Goal: Task Accomplishment & Management: Manage account settings

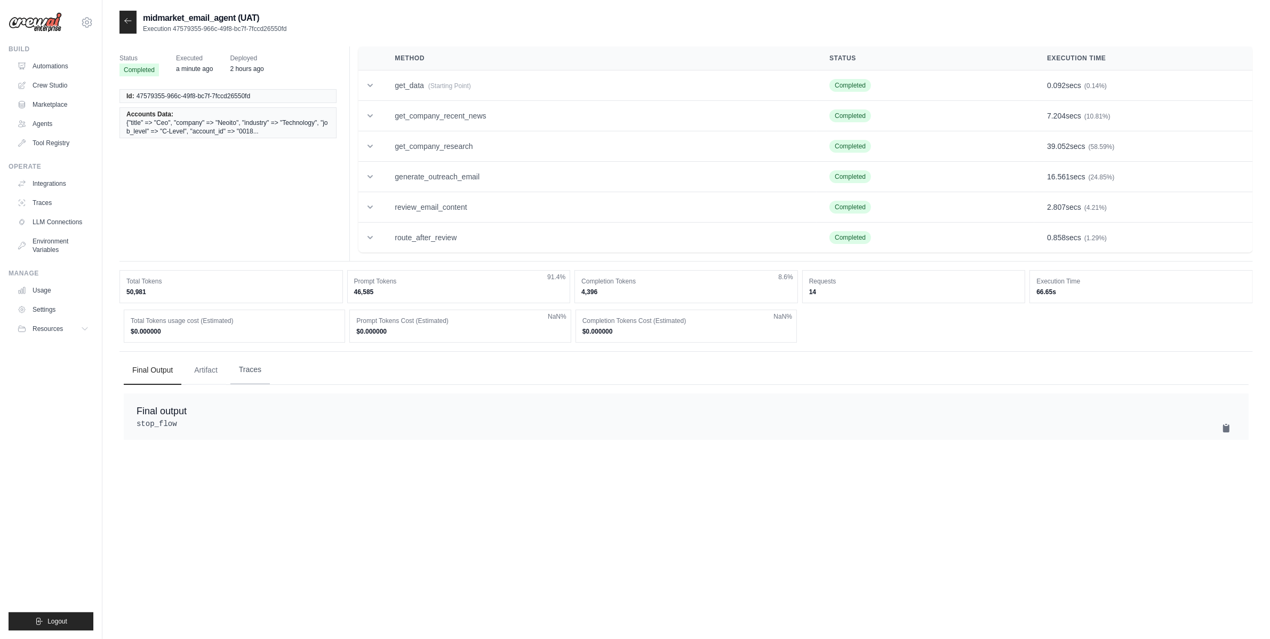
click at [240, 372] on button "Traces" at bounding box center [249, 369] width 39 height 29
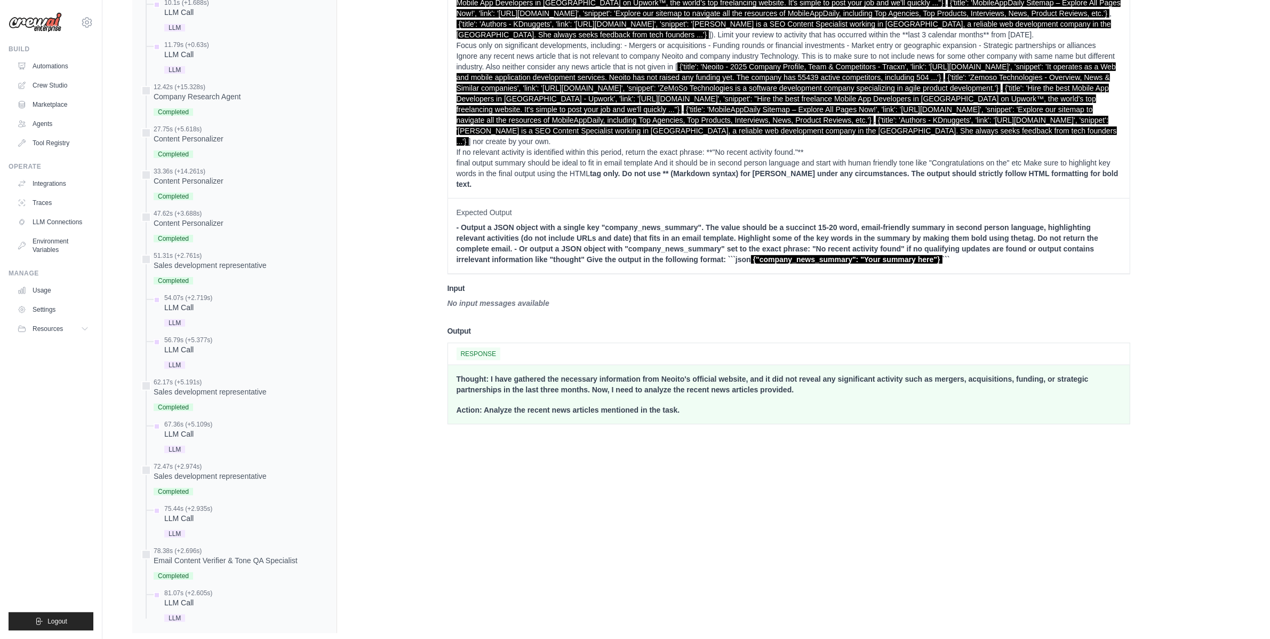
scroll to position [578, 0]
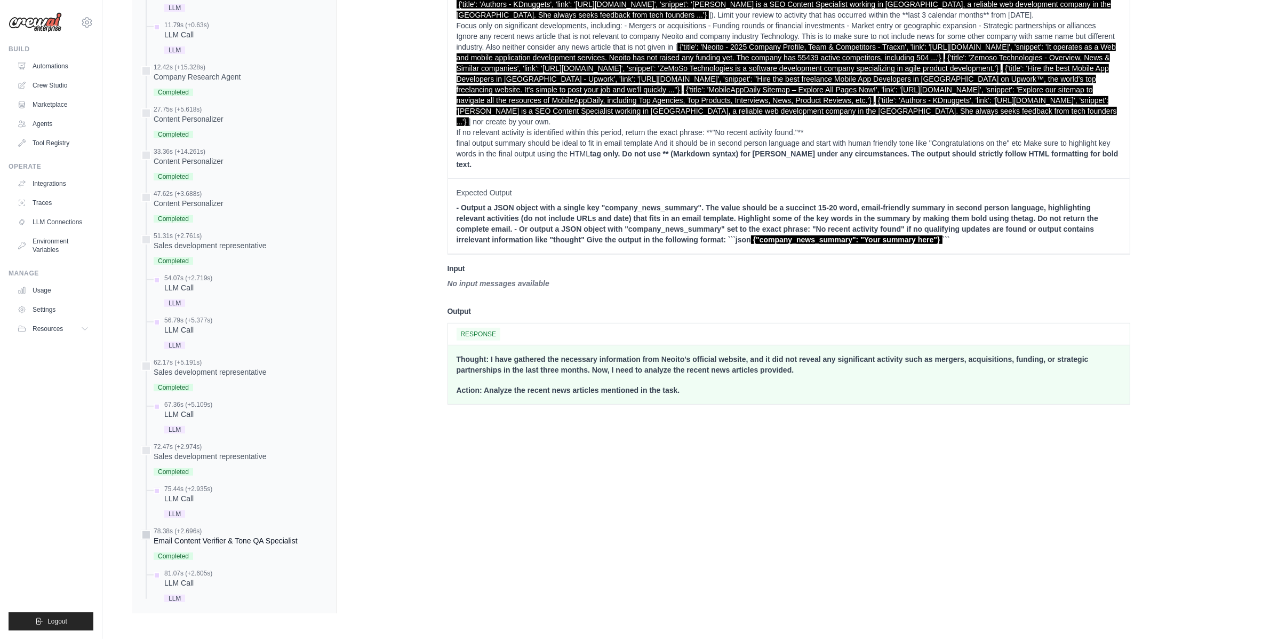
click at [196, 536] on div "Email Content Verifier & Tone QA Specialist" at bounding box center [226, 540] width 144 height 11
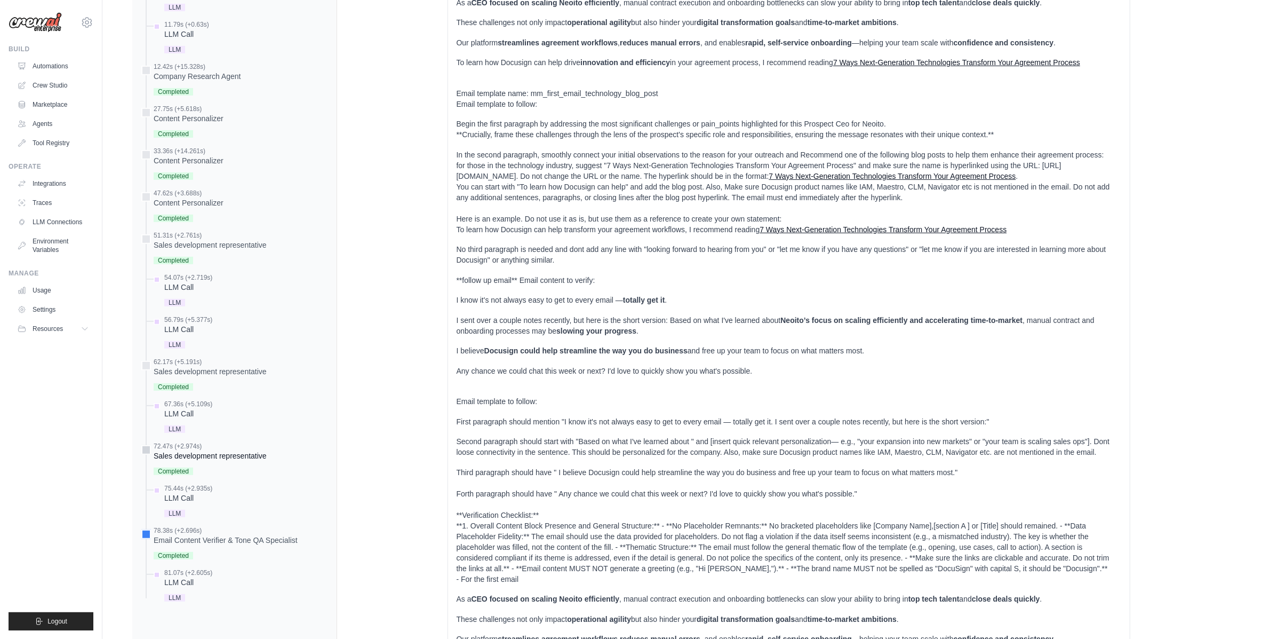
click at [195, 448] on div "72.47s (+2.974s)" at bounding box center [210, 446] width 113 height 9
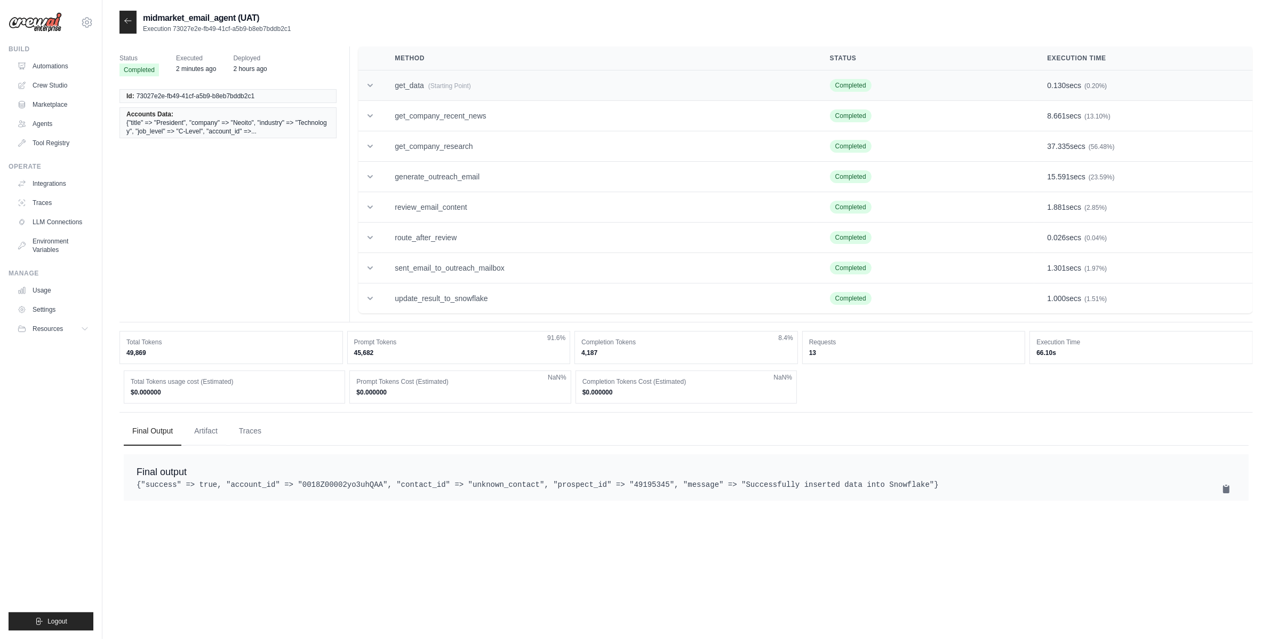
click at [464, 88] on span "(Starting Point)" at bounding box center [449, 85] width 43 height 7
drag, startPoint x: 509, startPoint y: 320, endPoint x: 490, endPoint y: 320, distance: 19.2
click at [261, 435] on button "Traces" at bounding box center [249, 430] width 39 height 29
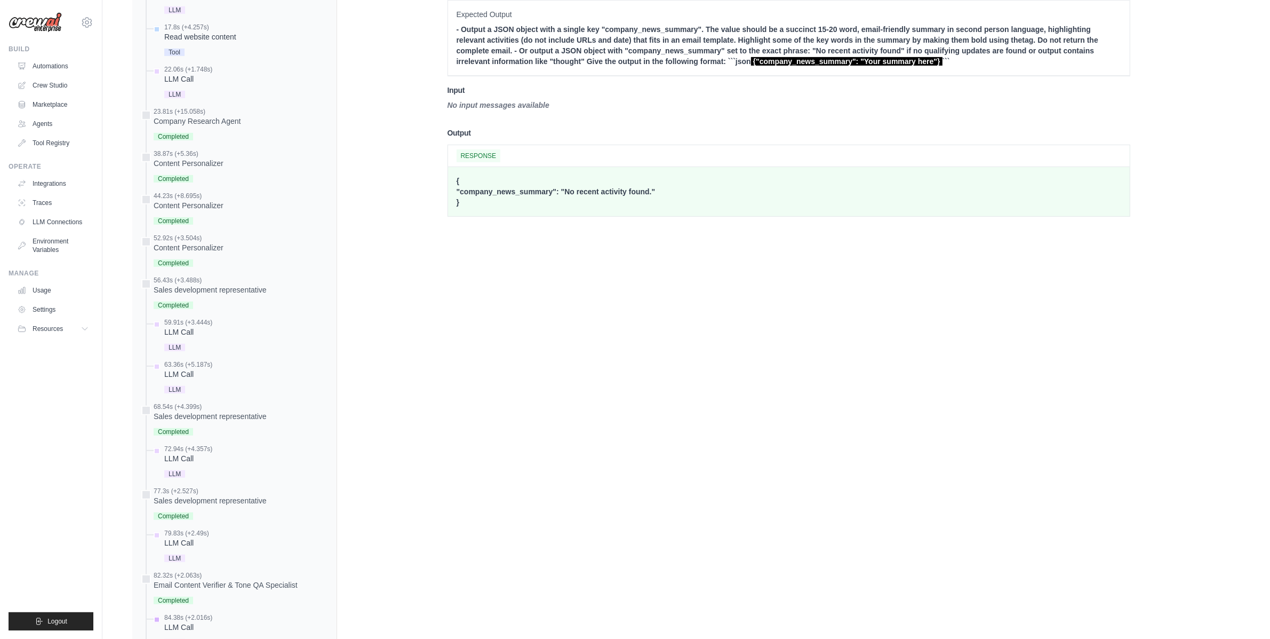
scroll to position [766, 0]
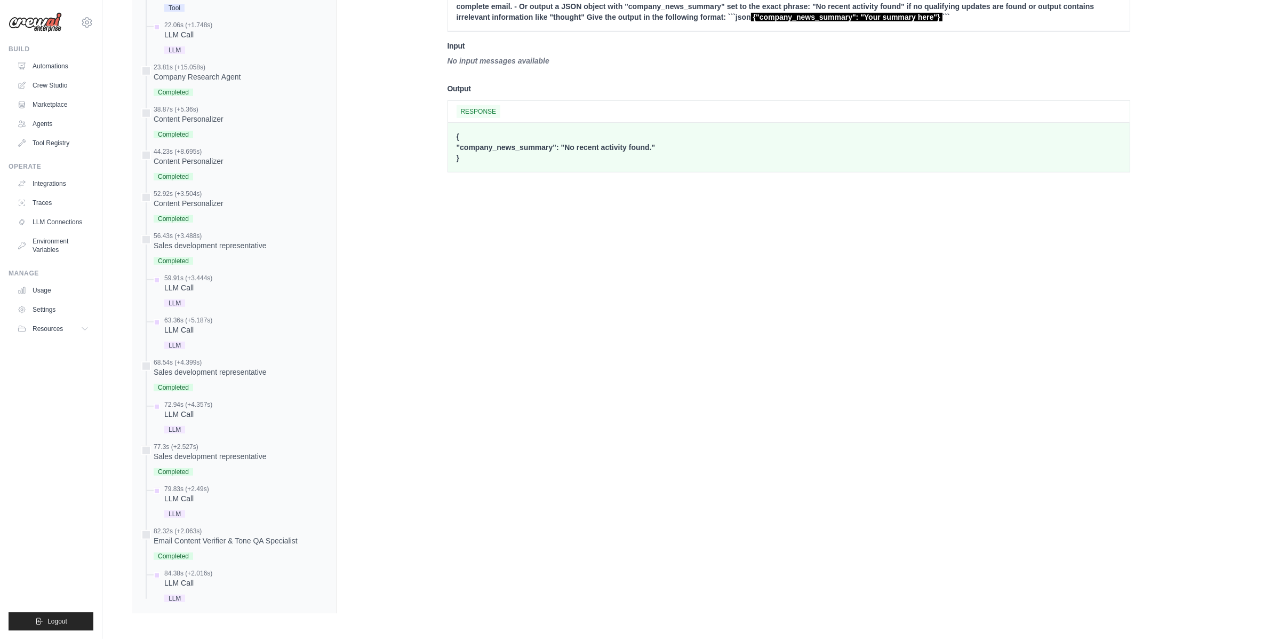
click at [222, 439] on div "0.0s (+11.986s) Company Expansion Researcher" at bounding box center [234, 165] width 187 height 879
click at [221, 446] on div "77.3s (+2.527s)" at bounding box center [210, 446] width 113 height 9
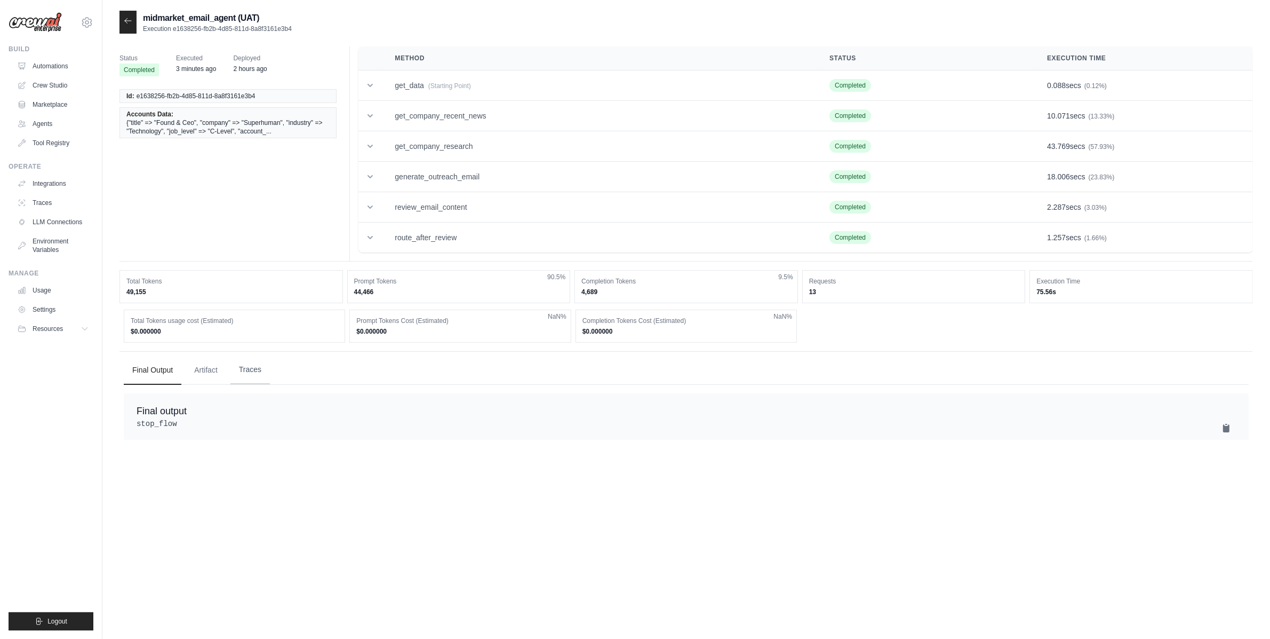
click at [235, 381] on button "Traces" at bounding box center [249, 369] width 39 height 29
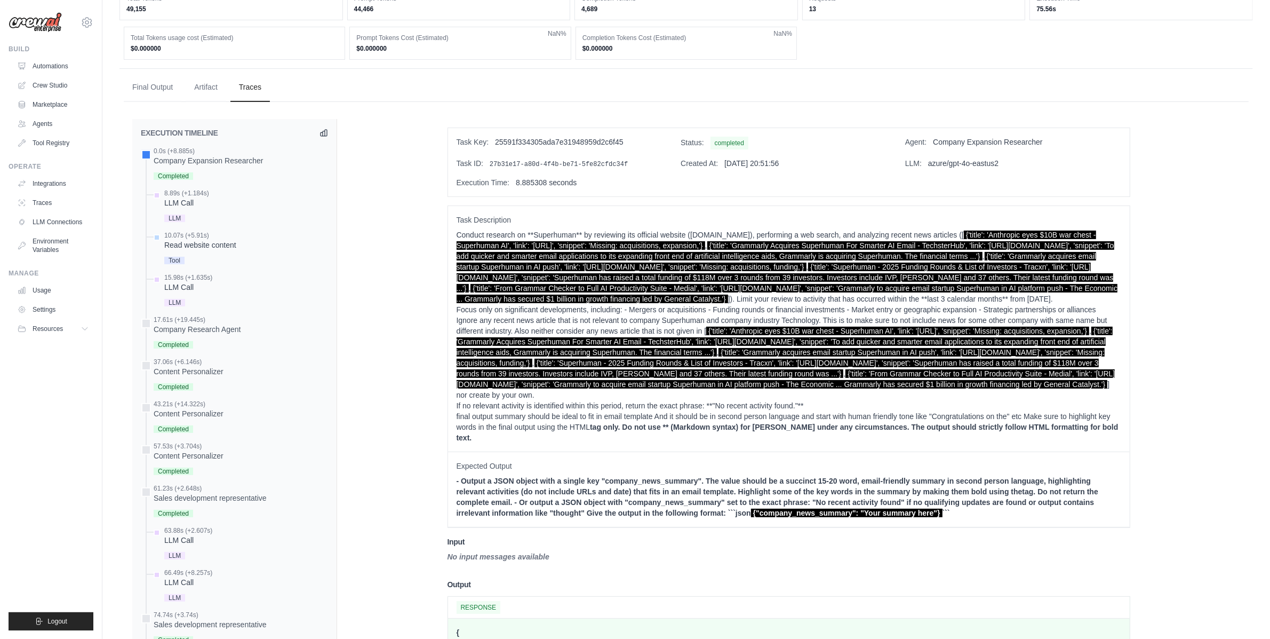
scroll to position [536, 0]
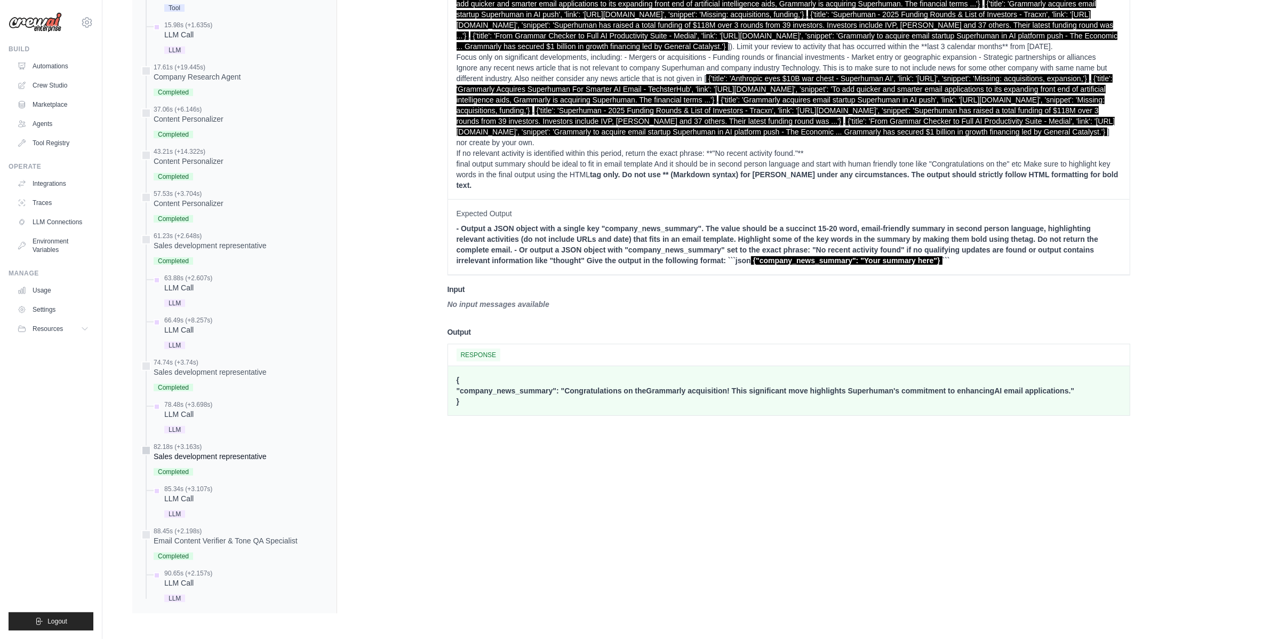
click at [219, 447] on div "82.18s (+3.163s)" at bounding box center [210, 446] width 113 height 9
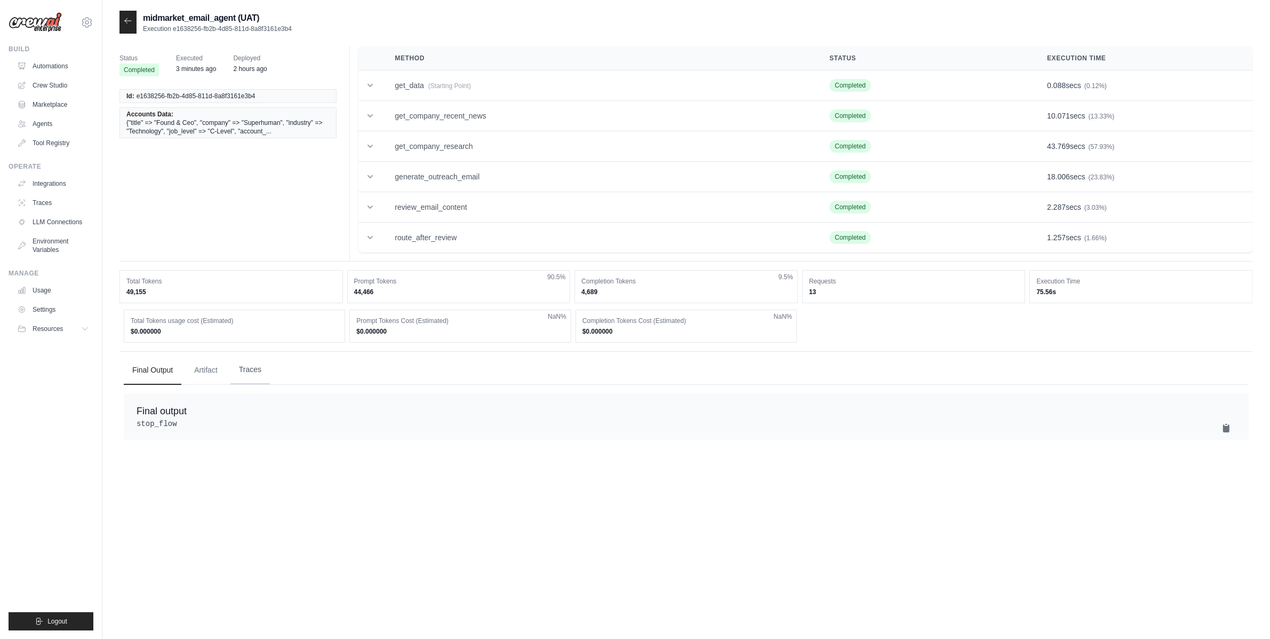
click at [264, 369] on button "Traces" at bounding box center [249, 369] width 39 height 29
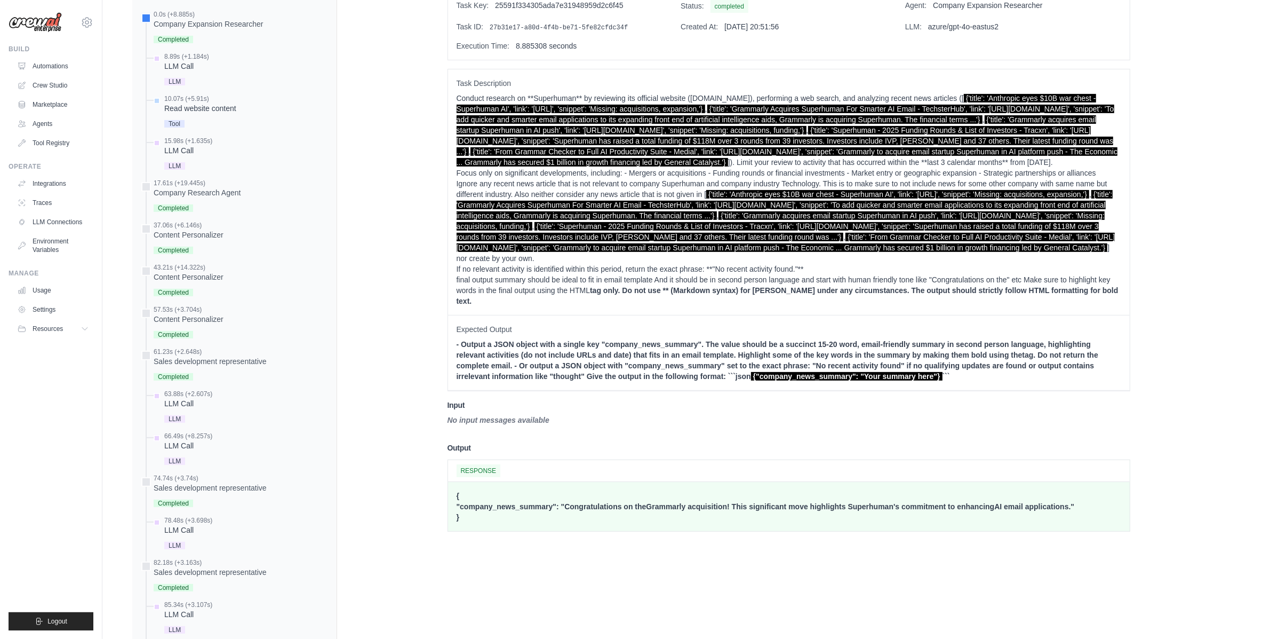
scroll to position [536, 0]
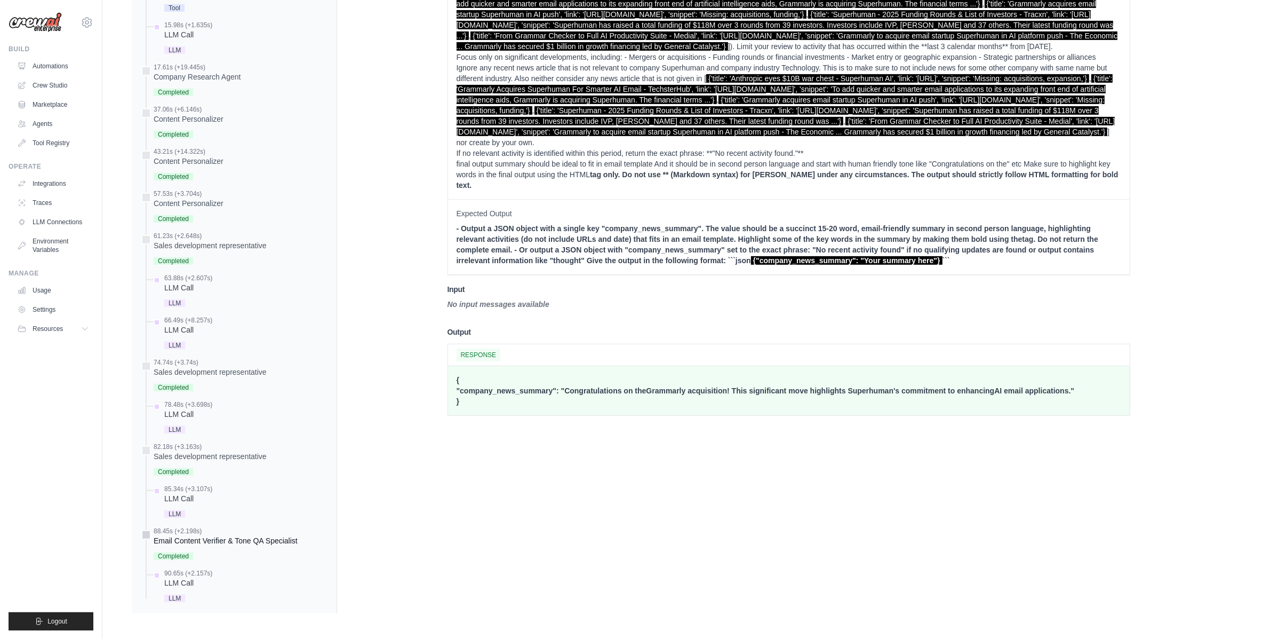
click at [227, 535] on div "Email Content Verifier & Tone QA Specialist" at bounding box center [226, 540] width 144 height 11
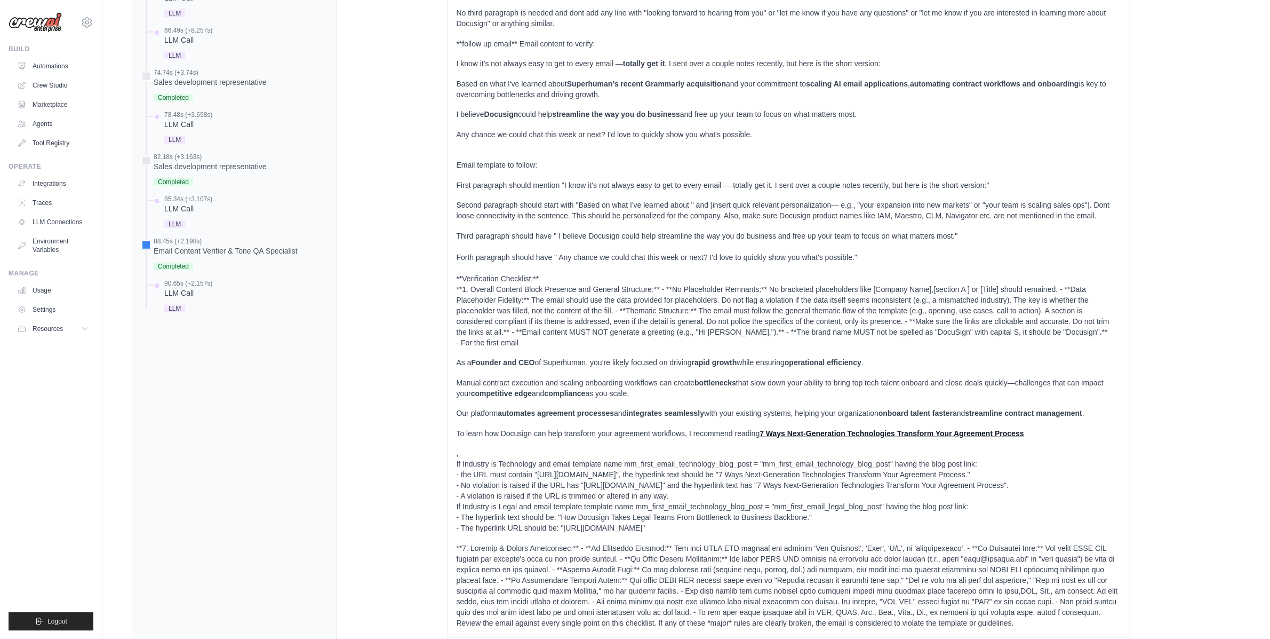
scroll to position [1182, 0]
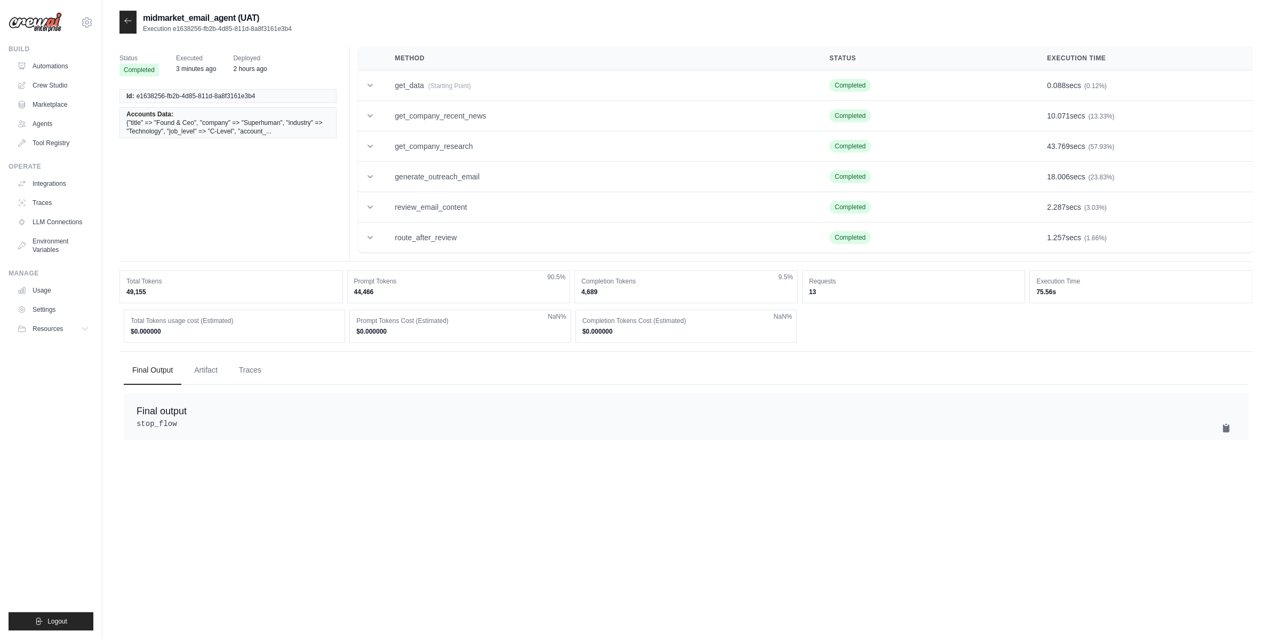
drag, startPoint x: 0, startPoint y: 0, endPoint x: 592, endPoint y: 347, distance: 685.8
click at [244, 373] on button "Traces" at bounding box center [249, 369] width 39 height 29
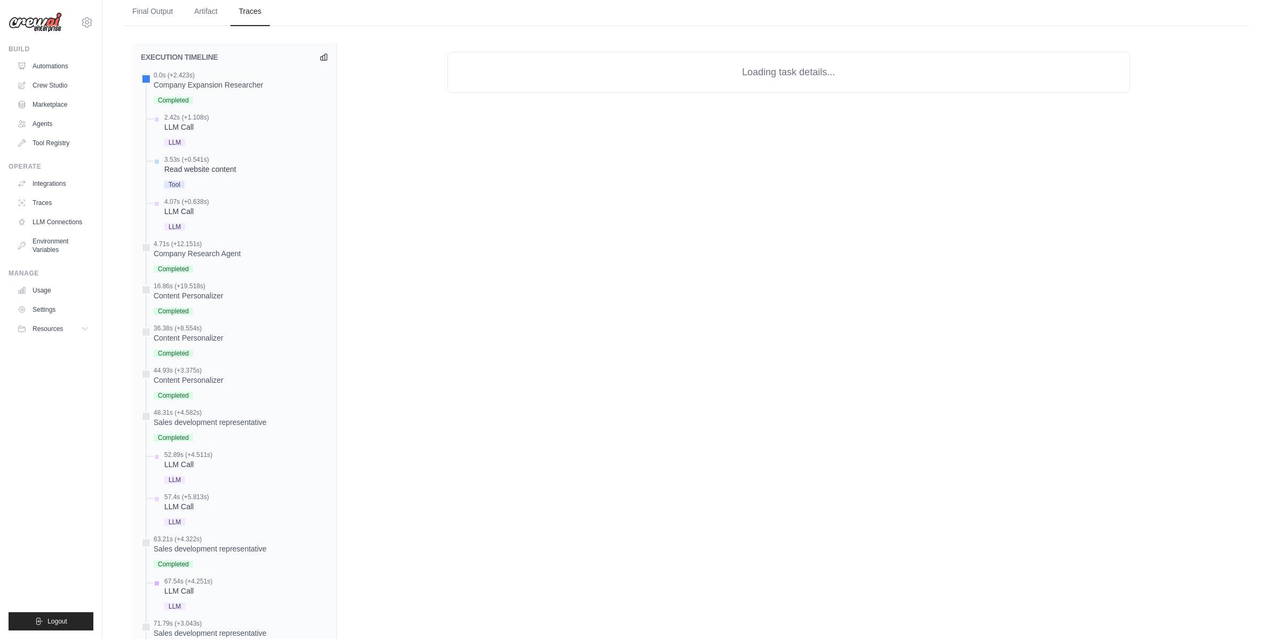
scroll to position [536, 0]
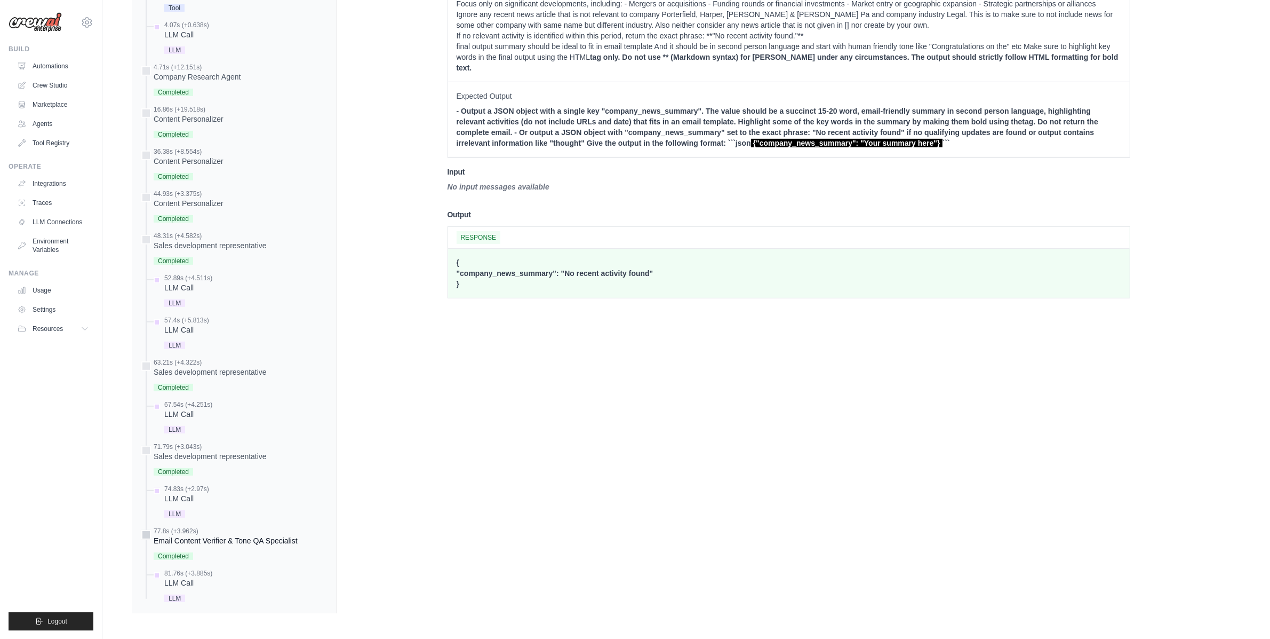
drag, startPoint x: 247, startPoint y: 521, endPoint x: 248, endPoint y: 537, distance: 15.5
click at [248, 523] on div "0.0s (+2.423s) Company Expansion Researcher" at bounding box center [234, 249] width 187 height 710
click at [248, 538] on div "Email Content Verifier & Tone QA Specialist" at bounding box center [226, 540] width 144 height 11
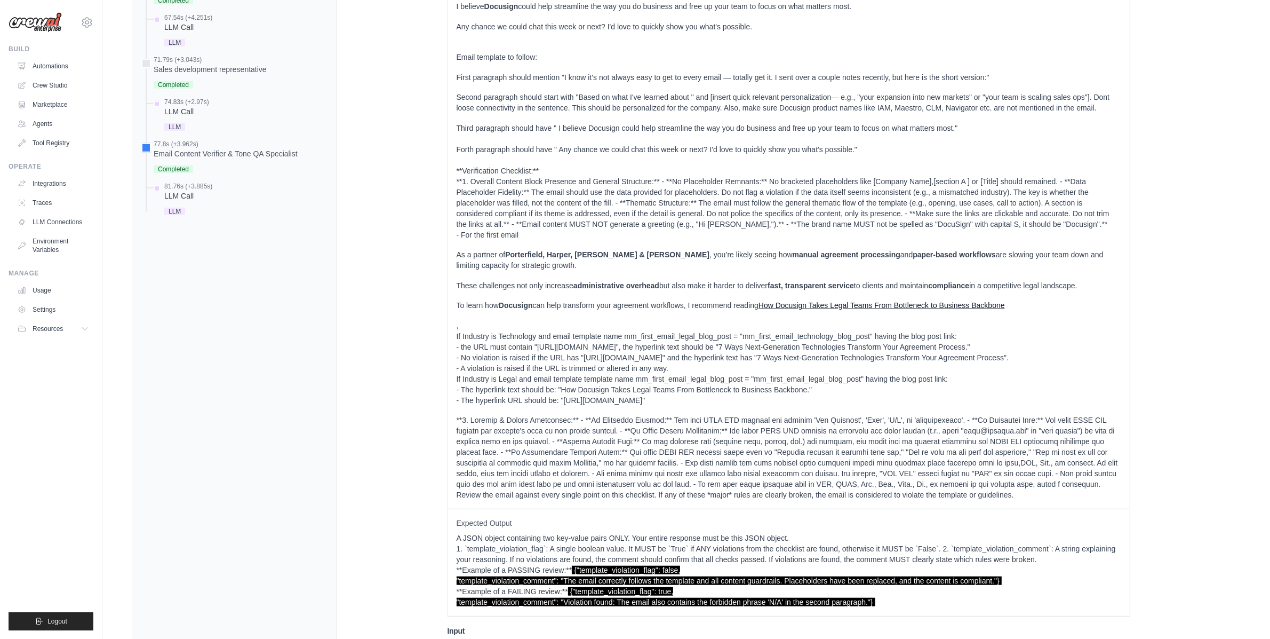
scroll to position [1172, 0]
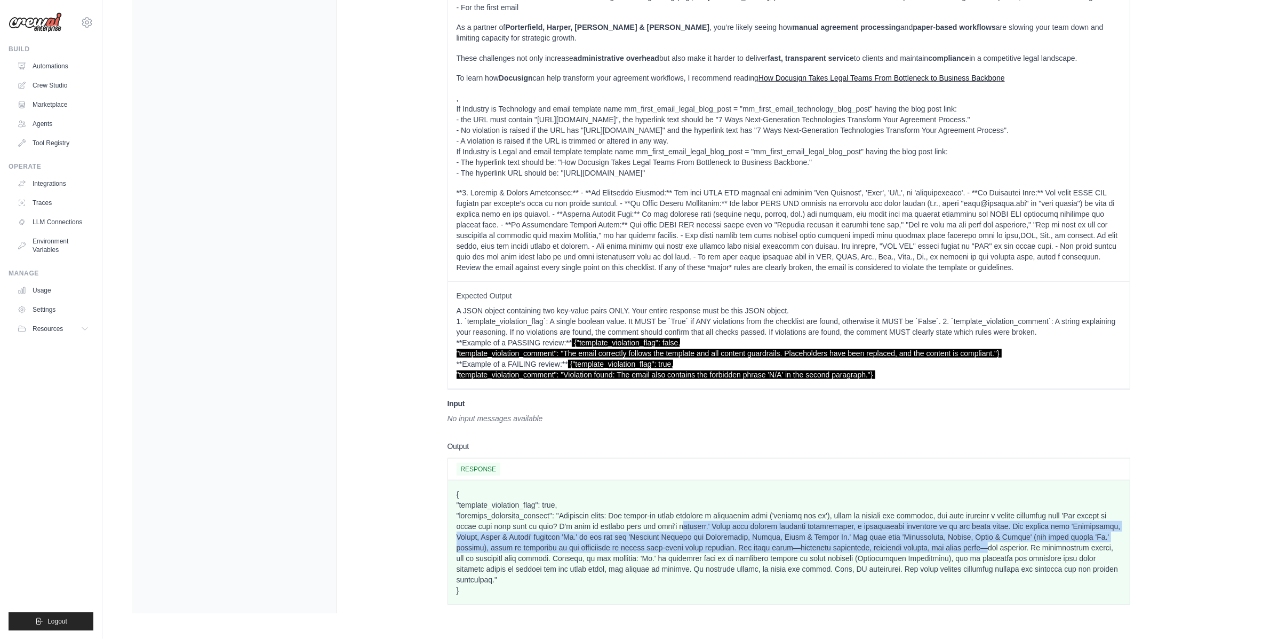
drag, startPoint x: 667, startPoint y: 532, endPoint x: 908, endPoint y: 555, distance: 242.3
click at [908, 555] on p "{ "template_violation_flag": true, }" at bounding box center [789, 542] width 665 height 107
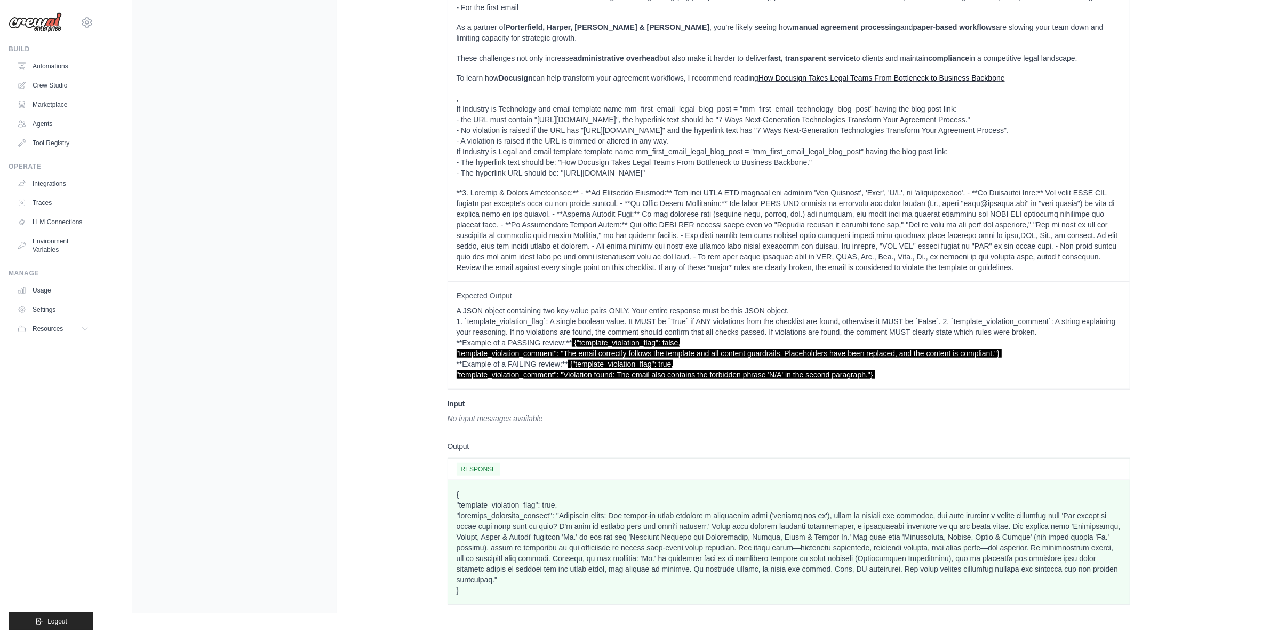
click at [911, 554] on p "{ "template_violation_flag": true, }" at bounding box center [789, 542] width 665 height 107
drag, startPoint x: 875, startPoint y: 553, endPoint x: 875, endPoint y: 522, distance: 30.9
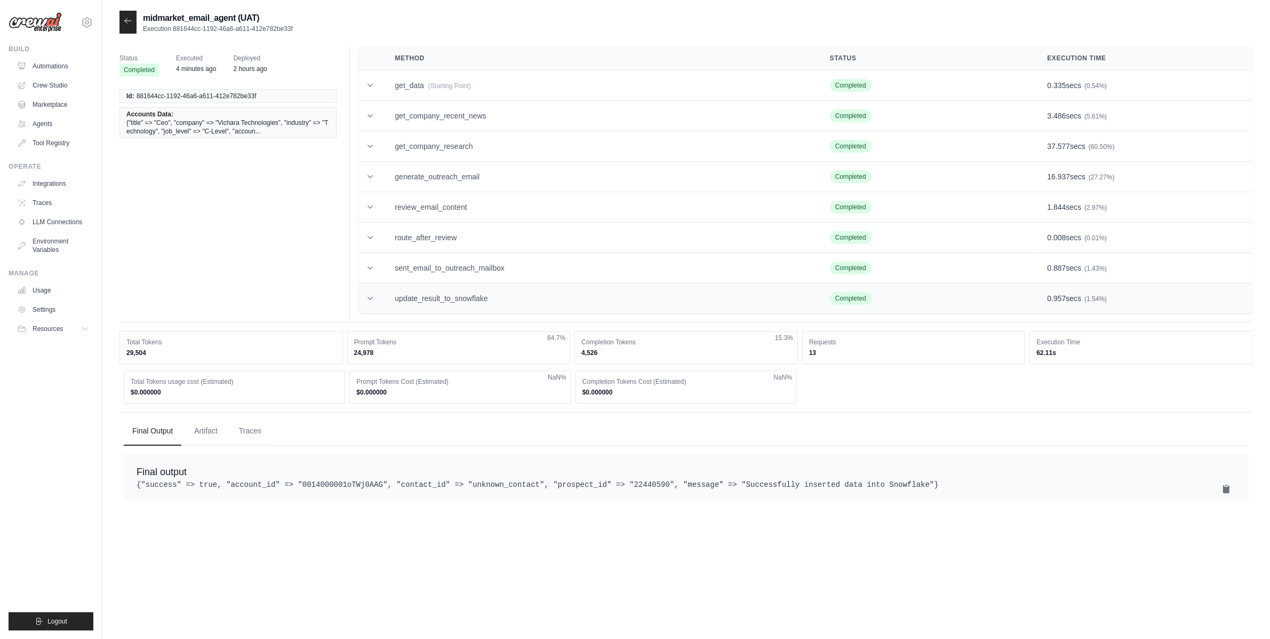
click at [462, 298] on td "update_result_to_snowflake" at bounding box center [599, 298] width 435 height 30
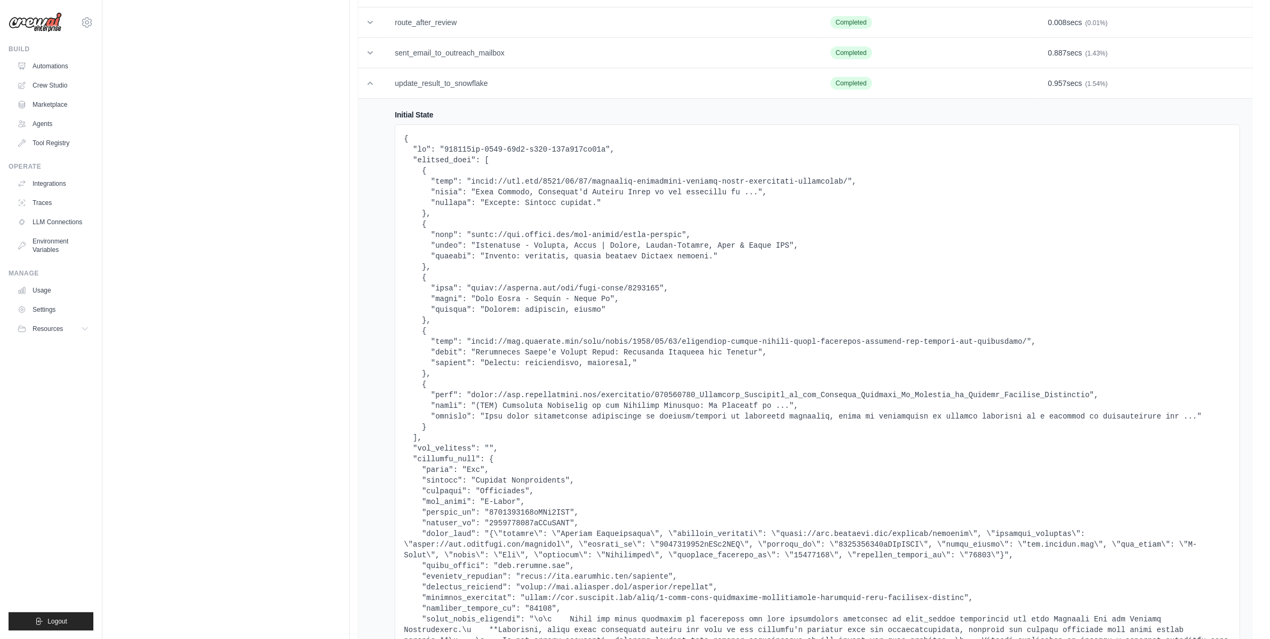
scroll to position [240, 0]
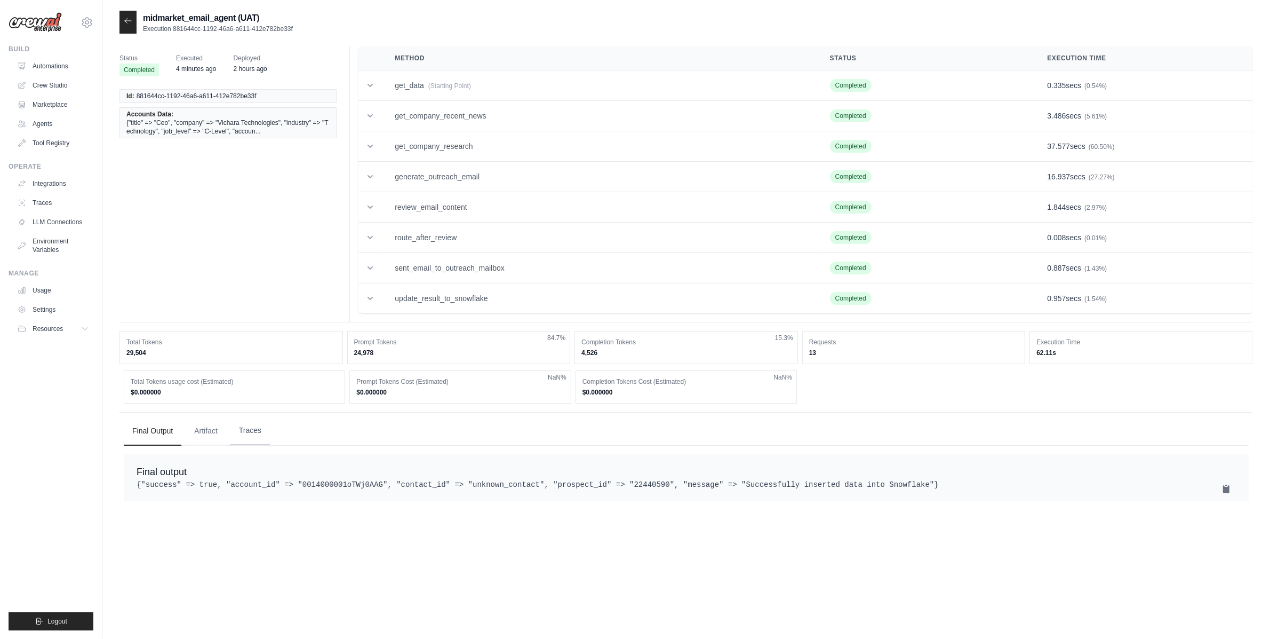
drag, startPoint x: 222, startPoint y: 440, endPoint x: 239, endPoint y: 434, distance: 17.5
click at [223, 440] on button "Artifact" at bounding box center [206, 431] width 41 height 29
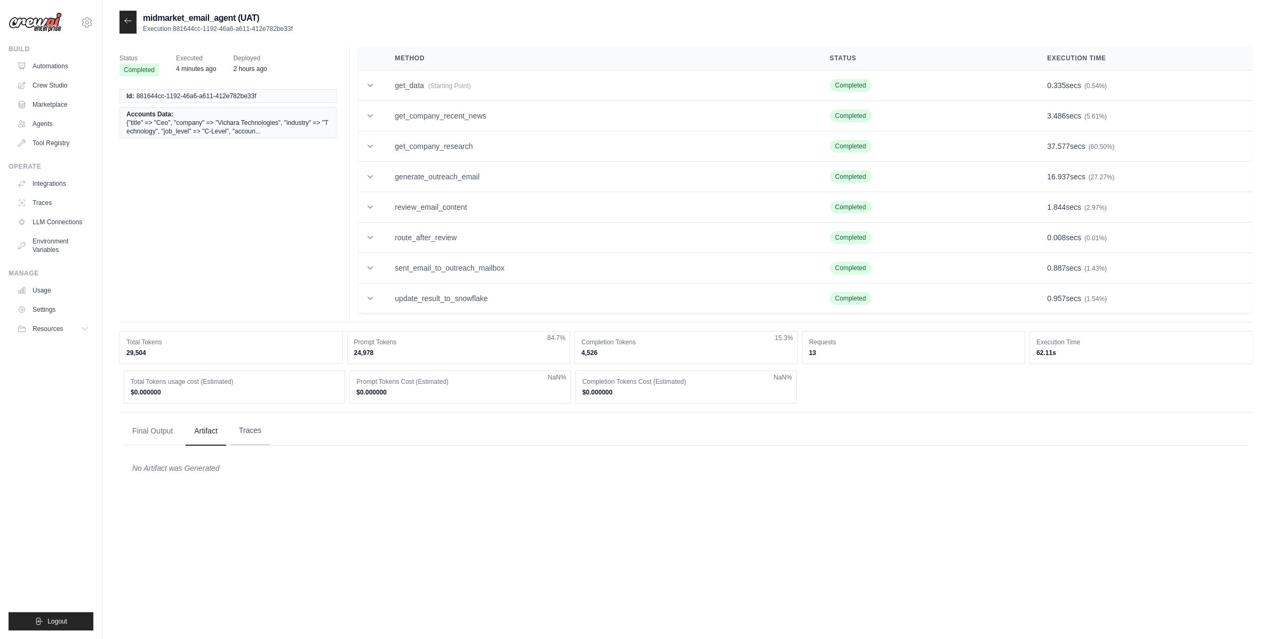
click at [245, 432] on button "Traces" at bounding box center [249, 430] width 39 height 29
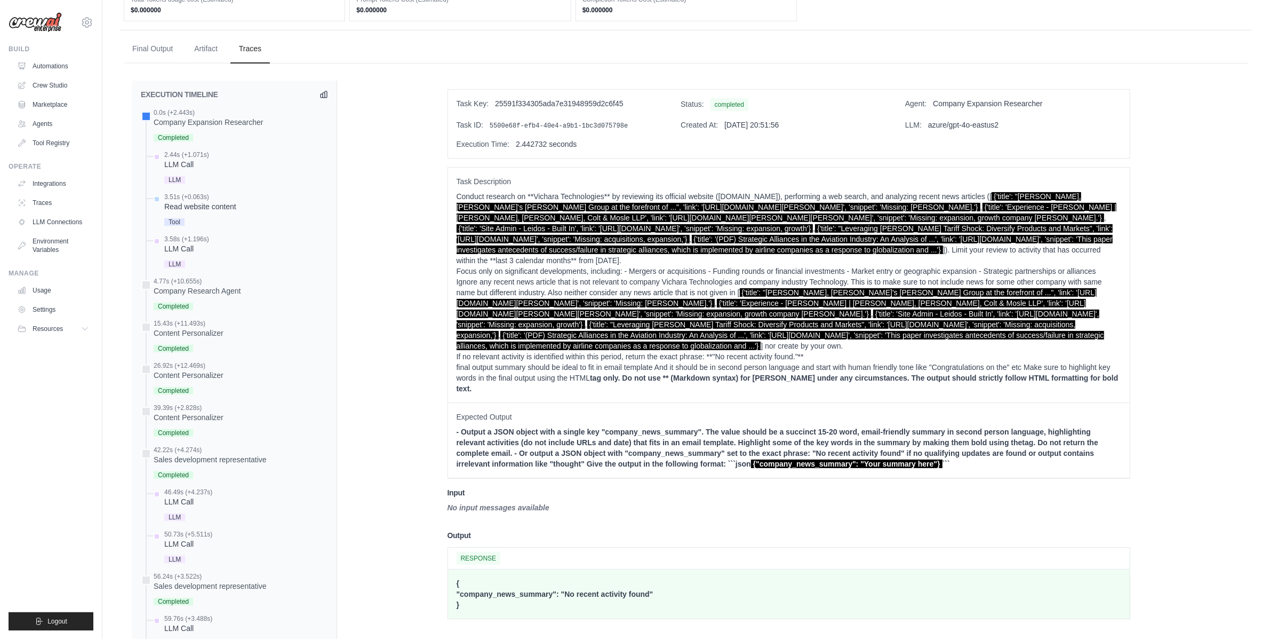
scroll to position [596, 0]
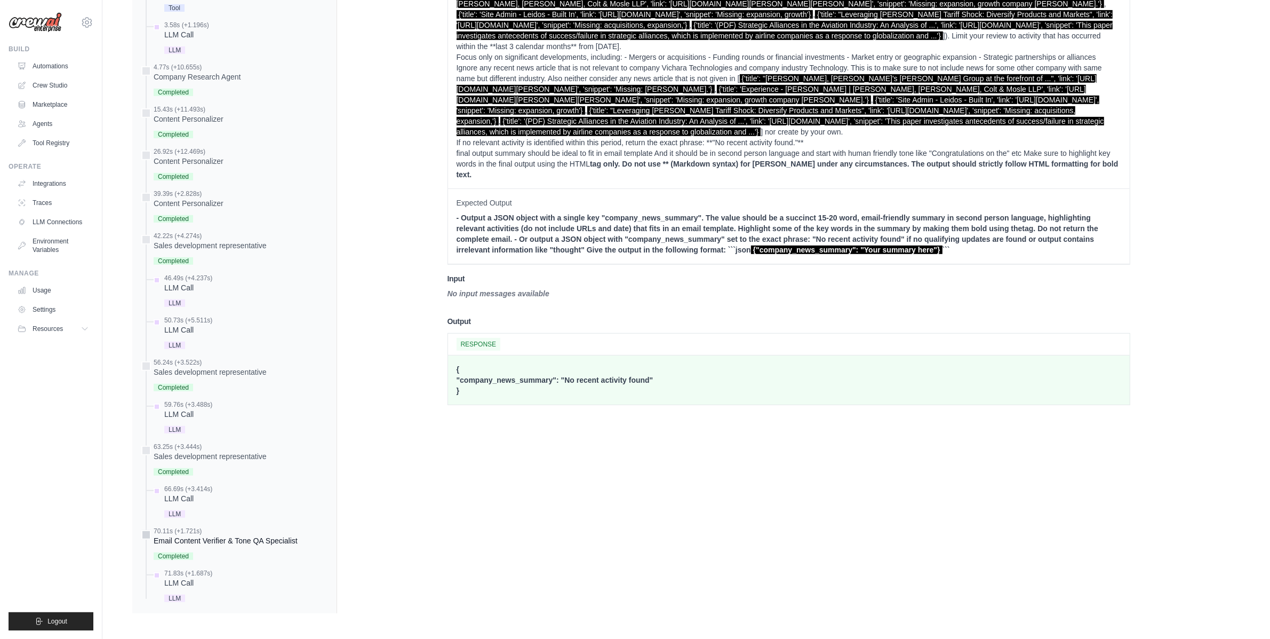
click at [275, 538] on div "Email Content Verifier & Tone QA Specialist" at bounding box center [226, 540] width 144 height 11
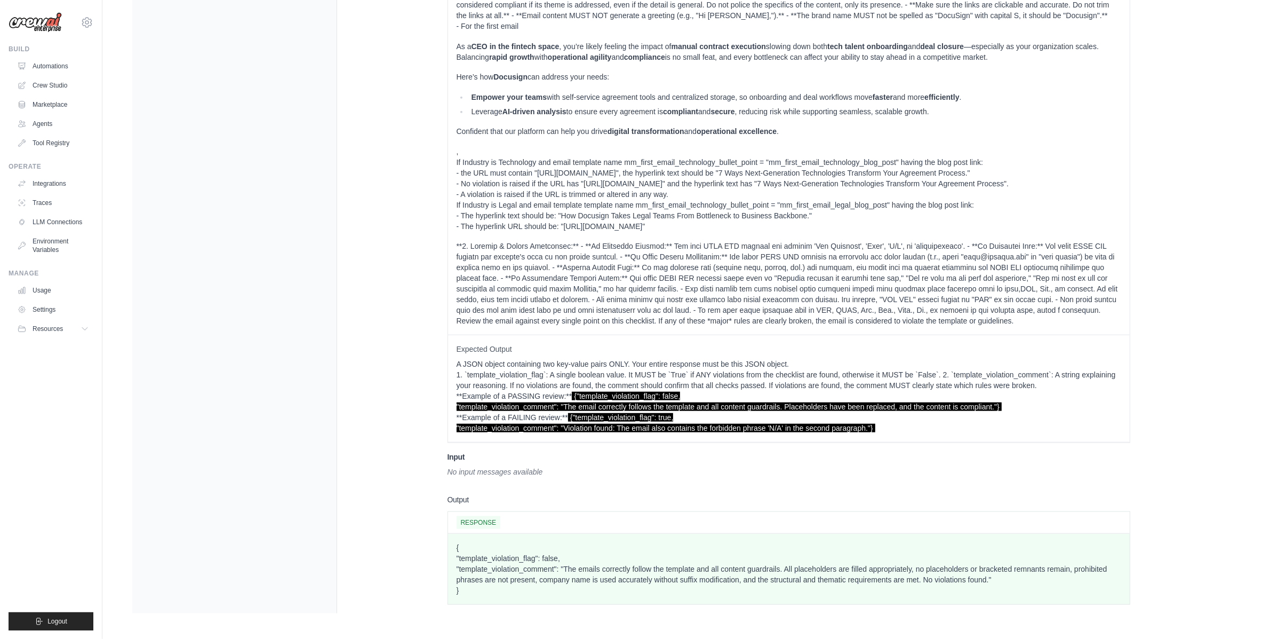
scroll to position [1273, 0]
